Goal: Find contact information: Find contact information

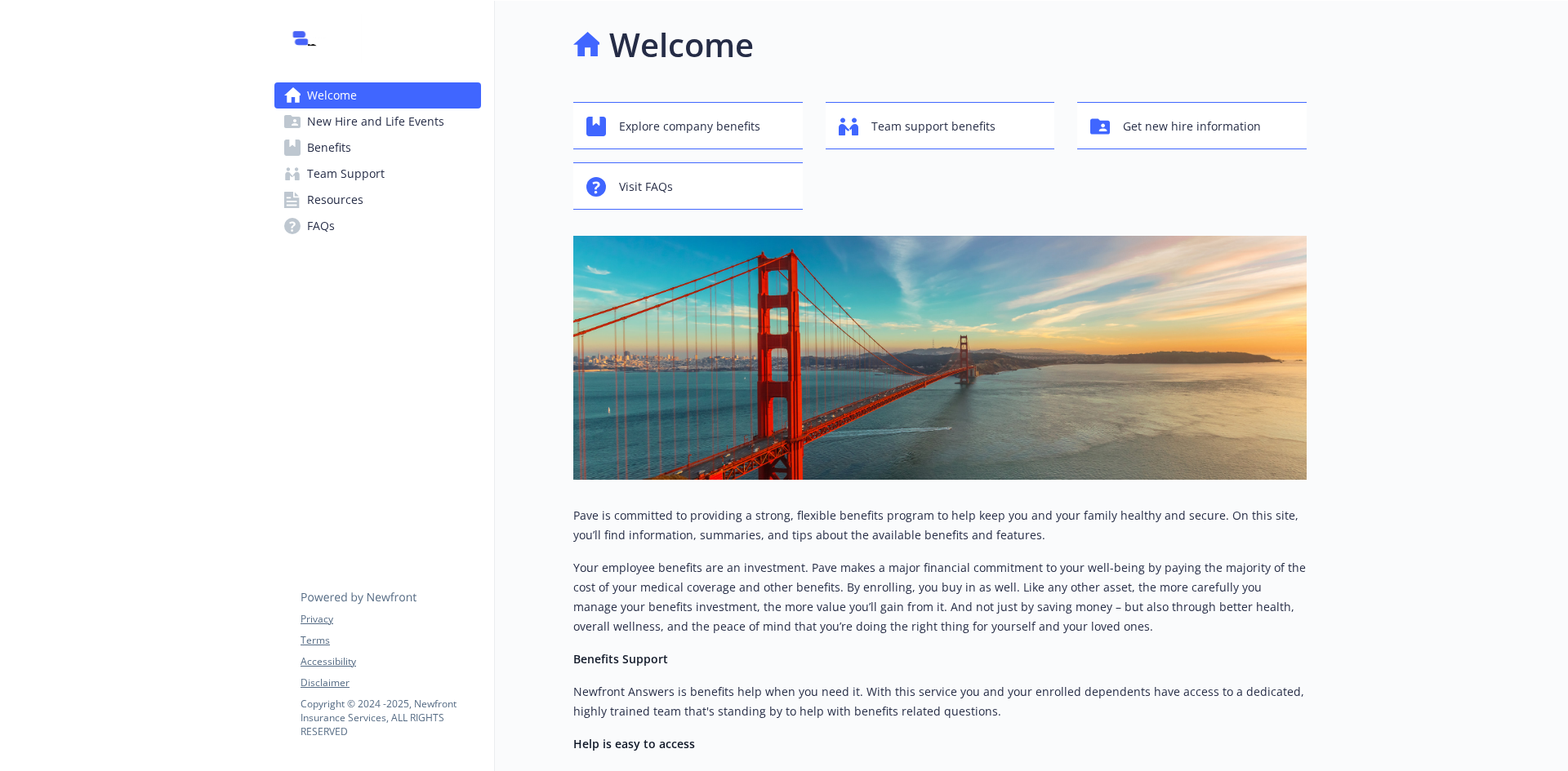
click at [355, 199] on span "Resources" at bounding box center [335, 199] width 56 height 26
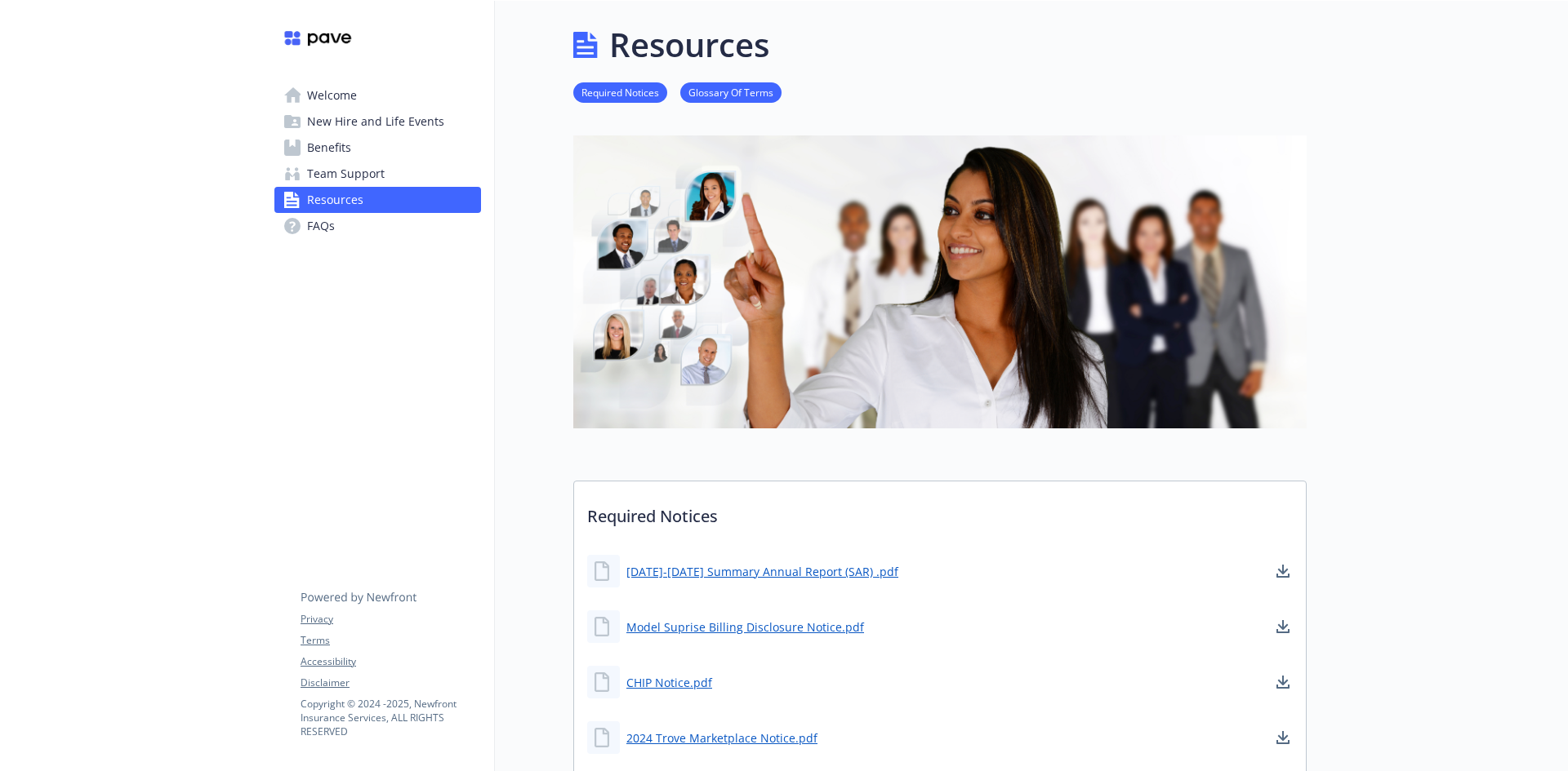
click at [366, 181] on span "Team Support" at bounding box center [346, 173] width 78 height 26
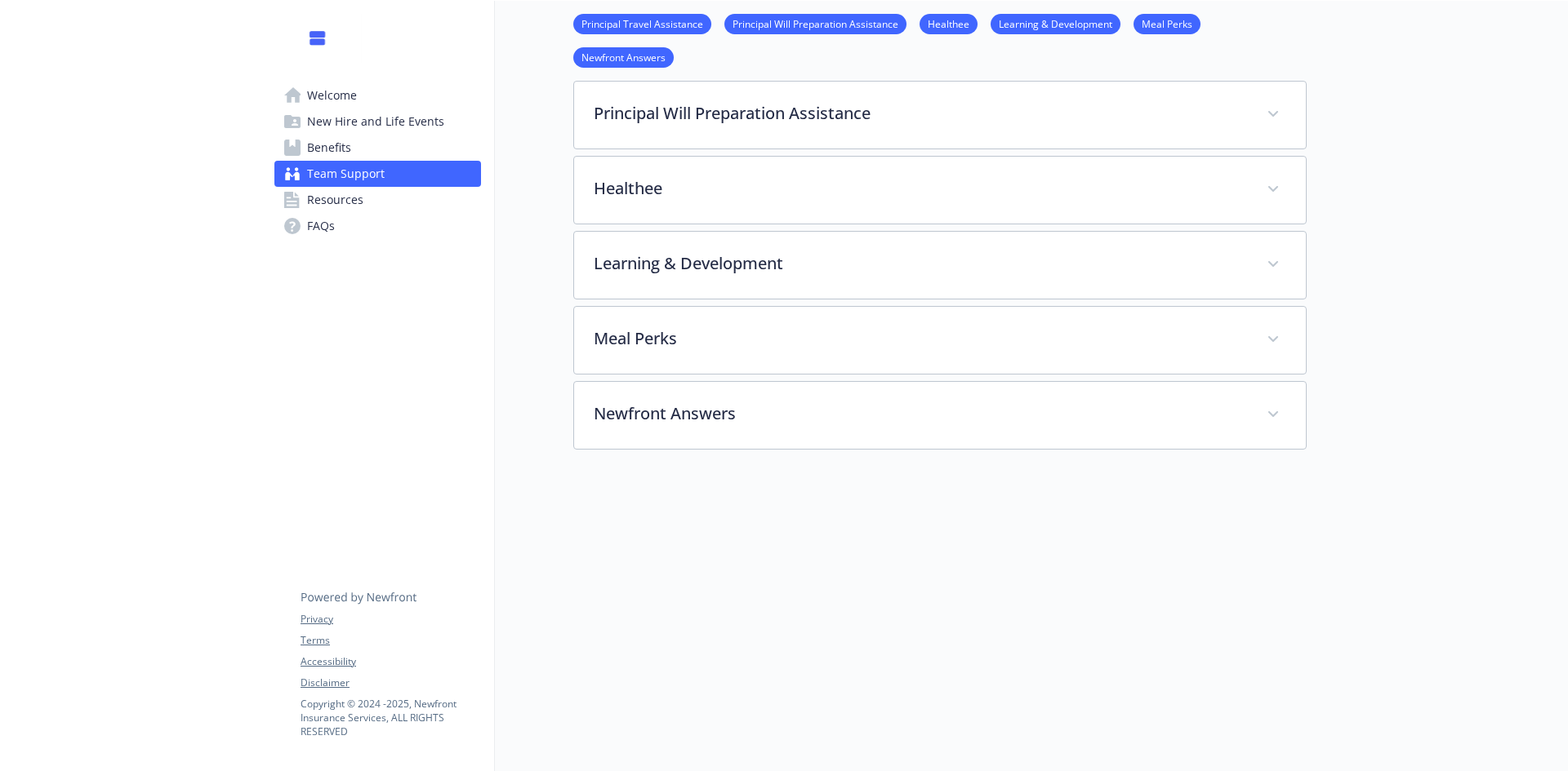
scroll to position [354, 0]
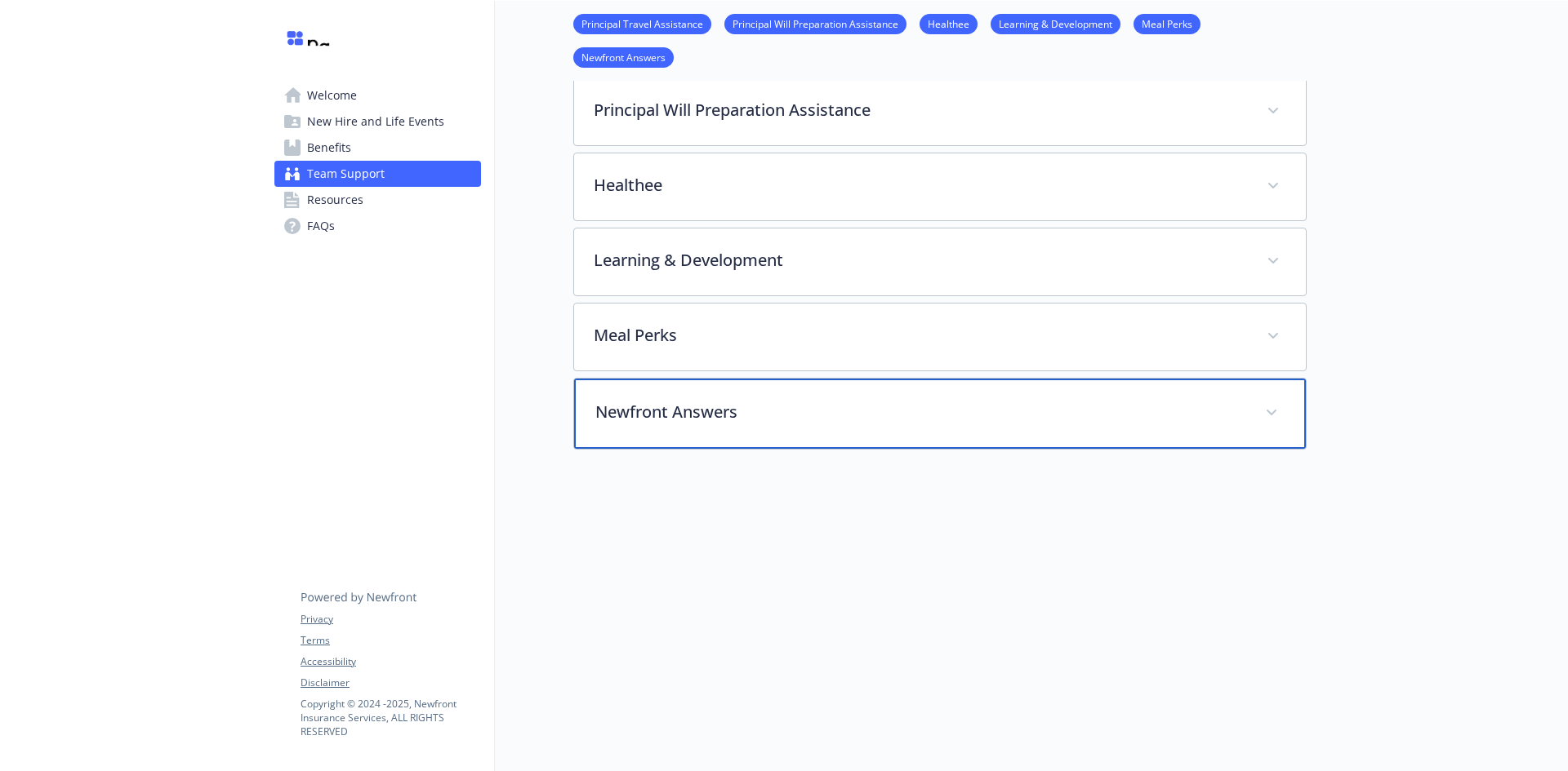
click at [729, 411] on p "Newfront Answers" at bounding box center [920, 411] width 650 height 24
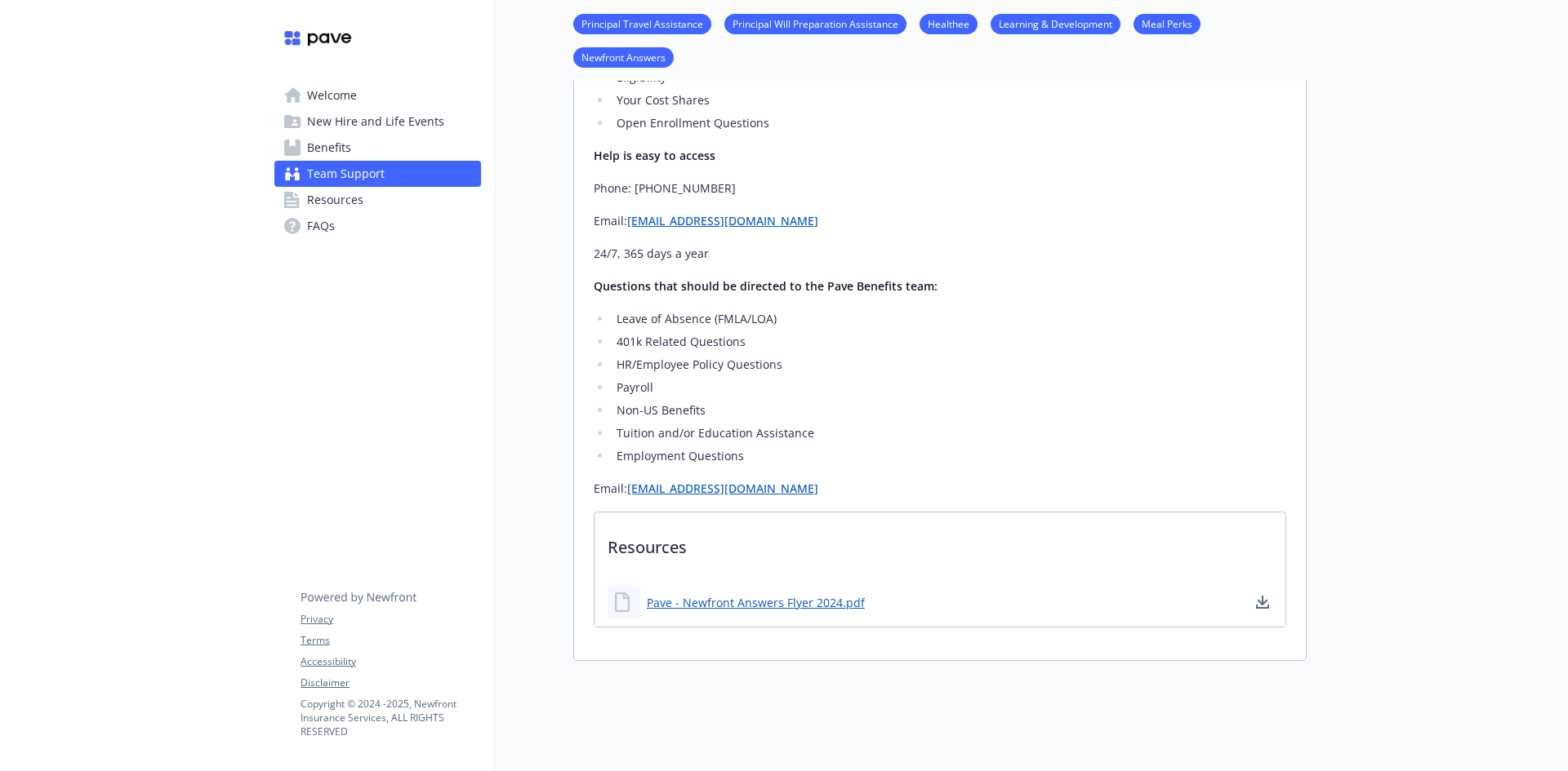
scroll to position [681, 0]
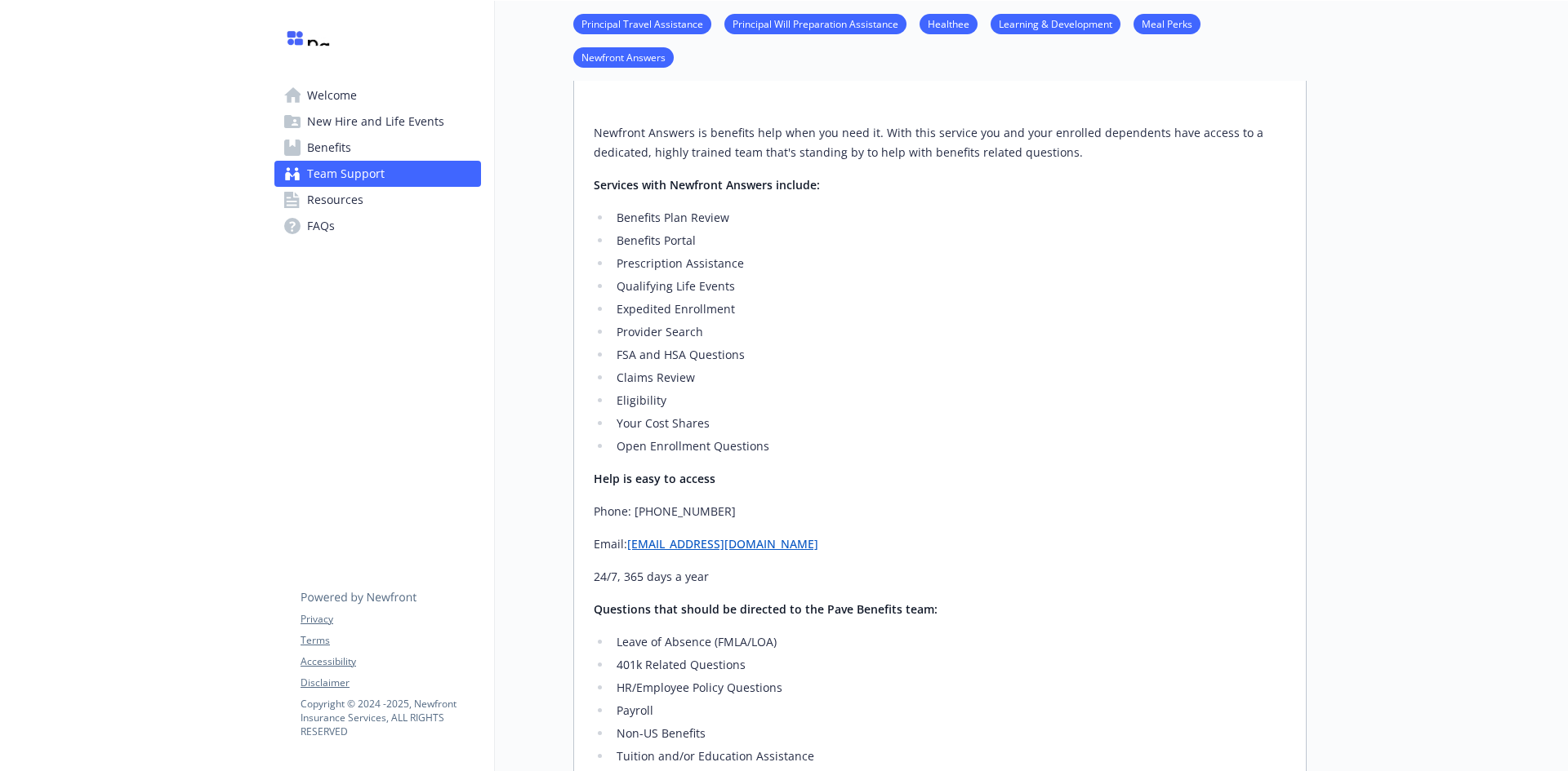
drag, startPoint x: 855, startPoint y: 549, endPoint x: 579, endPoint y: 508, distance: 279.0
click at [579, 508] on div "Newfront Answers is benefits help when you need it. With this service you and y…" at bounding box center [940, 547] width 731 height 873
copy div "Phone: [PHONE_NUMBER] Email: [EMAIL_ADDRESS][DOMAIN_NAME]"
